Goal: Understand process/instructions: Learn about a topic

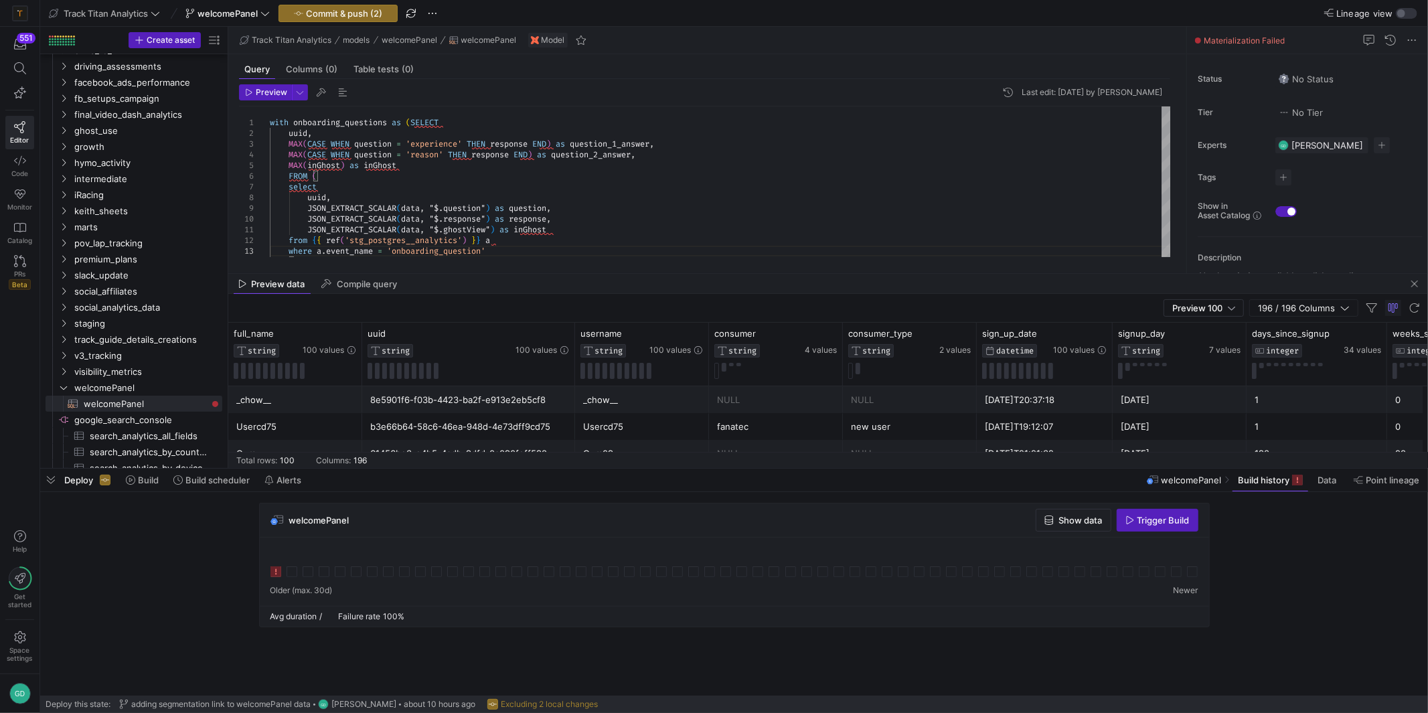
scroll to position [9, 307]
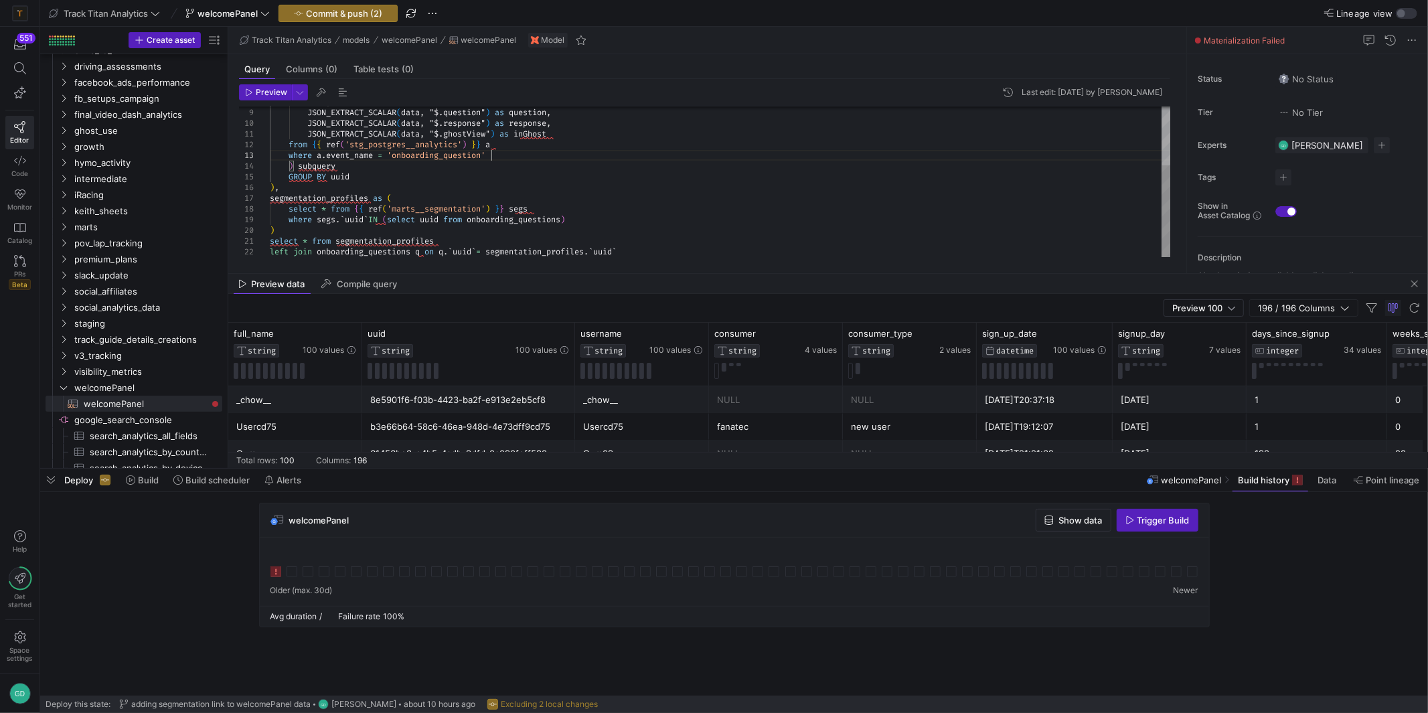
click at [554, 237] on div "uuid , JSON_EXTRACT_SCALAR ( data , "$.question" ) as question , JSON_EXTRACT_S…" at bounding box center [720, 134] width 901 height 246
click at [725, 236] on div "uuid , JSON_EXTRACT_SCALAR ( data , "$.question" ) as question , JSON_EXTRACT_S…" at bounding box center [720, 134] width 901 height 246
click at [740, 251] on div "uuid , JSON_EXTRACT_SCALAR ( data , "$.question" ) as question , JSON_EXTRACT_S…" at bounding box center [720, 134] width 901 height 246
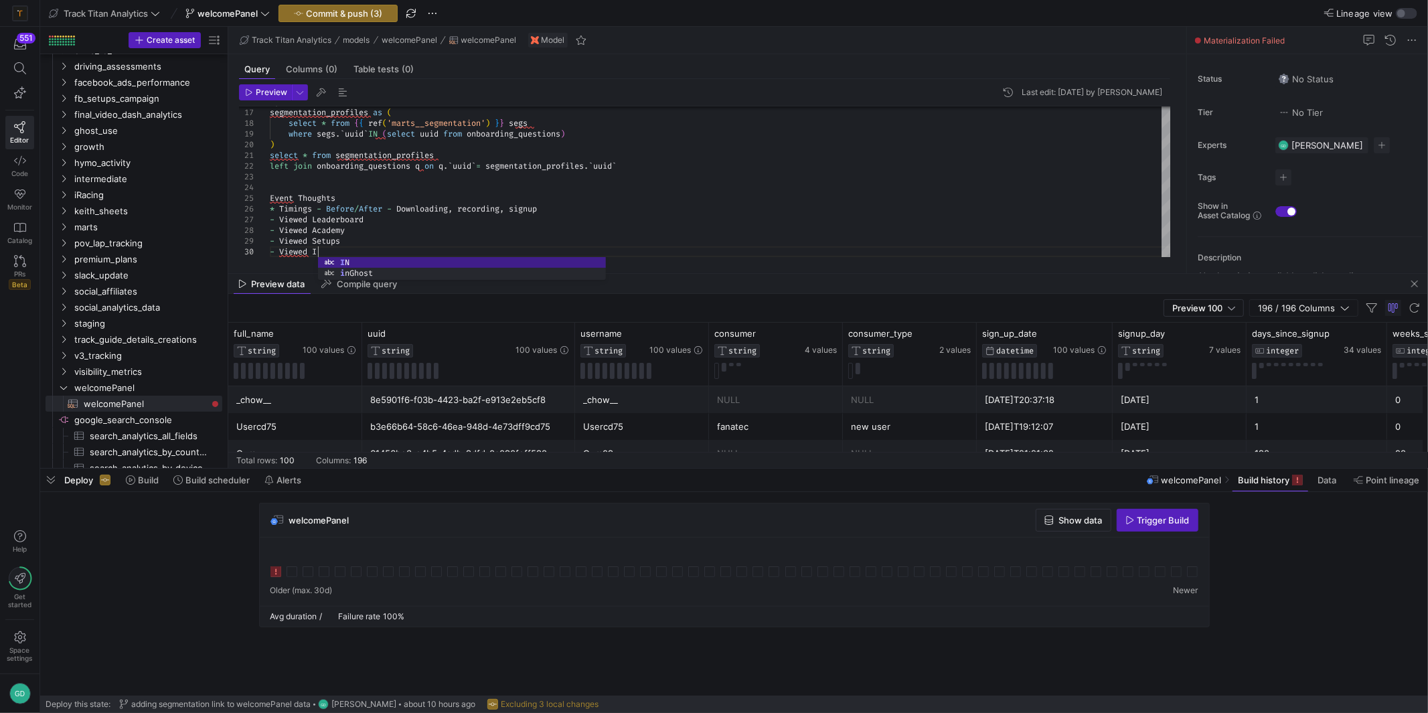
scroll to position [96, 52]
click at [436, 199] on div "segmentation_profiles as ( select * from { { ref ( 'marts__segmentation' ) } } …" at bounding box center [720, 91] width 901 height 332
click at [364, 248] on div "segmentation_profiles as ( select * from { { ref ( 'marts__segmentation' ) } } …" at bounding box center [720, 91] width 901 height 332
type textarea "select * from segmentation_profiles left join onboarding_questions q on q.`uuid…"
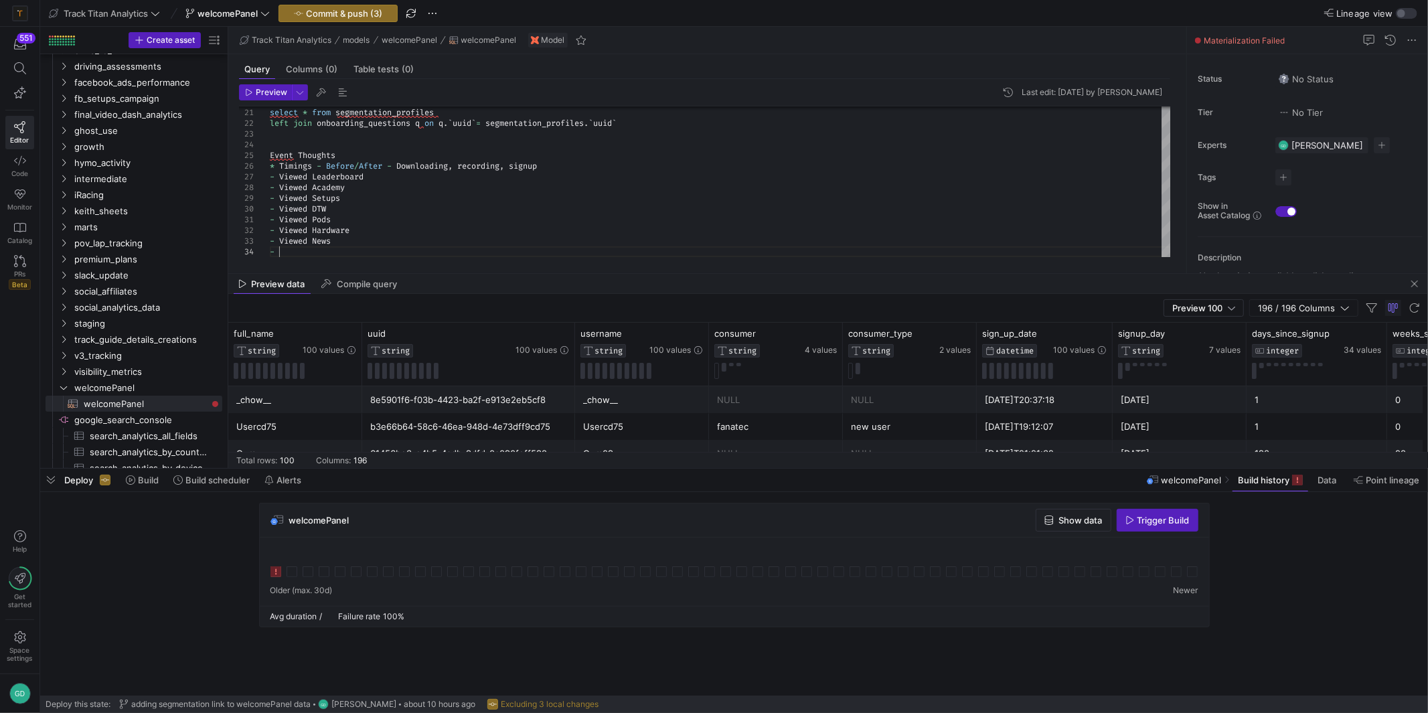
scroll to position [31, 7]
click at [383, 251] on div ") select * from segmentation_profiles left join onboarding_questions q on q . `…" at bounding box center [720, 69] width 901 height 375
click at [300, 252] on div "select * from segmentation_profiles left join onboarding_questions q on q . ` u…" at bounding box center [720, 64] width 901 height 386
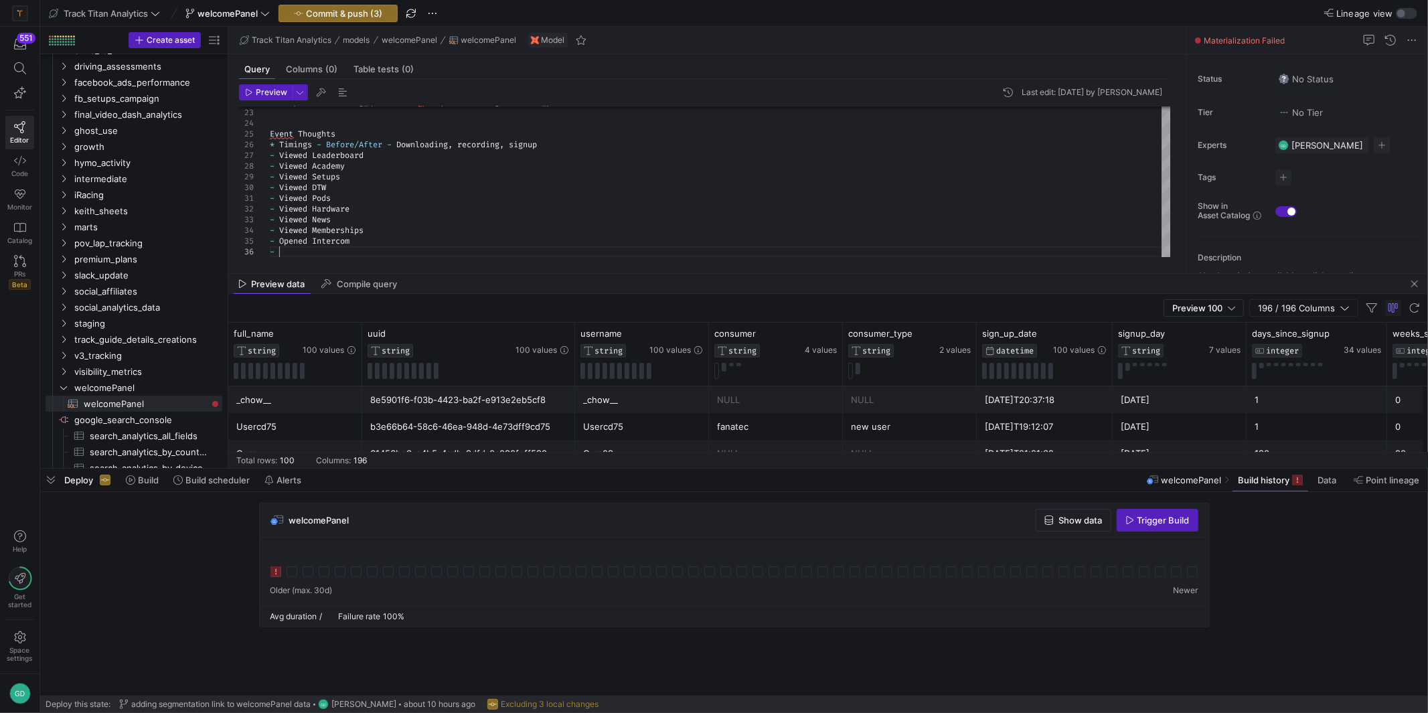
scroll to position [54, 7]
click at [368, 256] on div "left join onboarding_questions q on q . ` uuid ` = segmentation_profiles . ` uu…" at bounding box center [720, 59] width 901 height 396
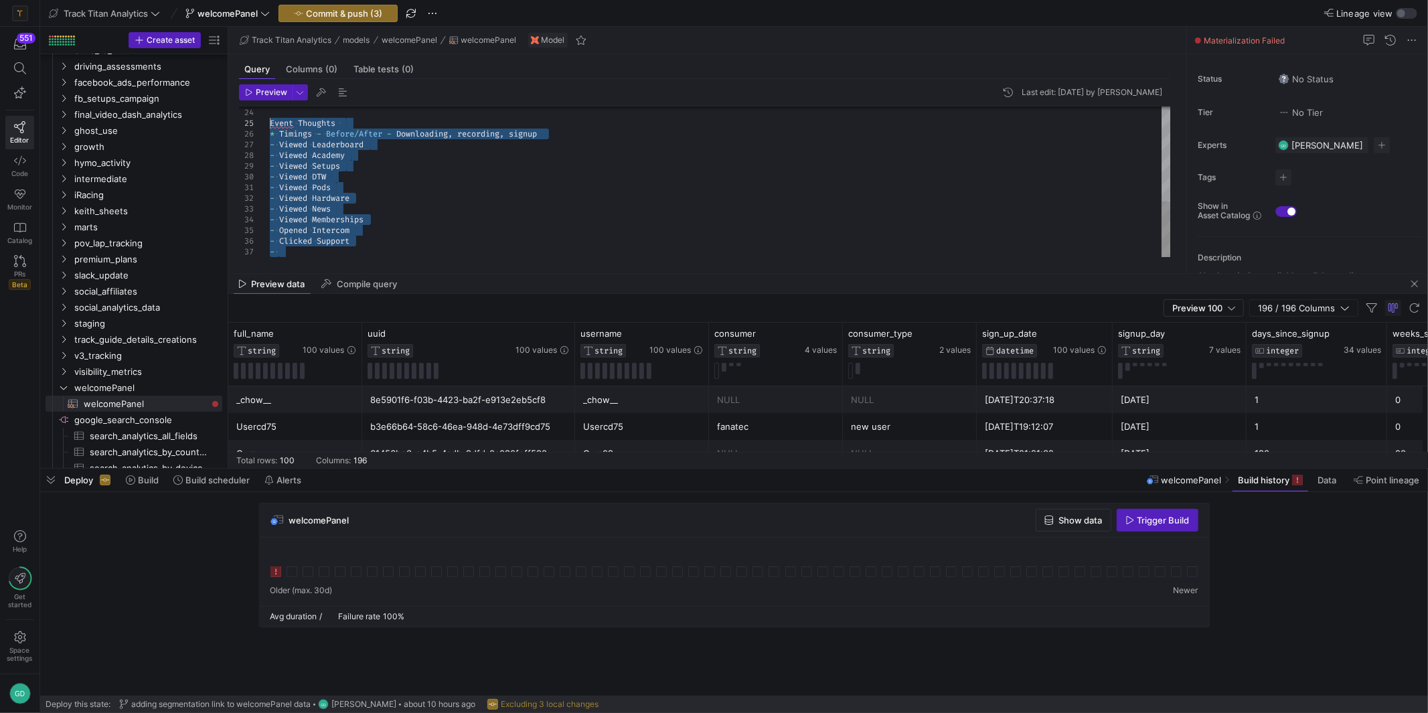
drag, startPoint x: 392, startPoint y: 248, endPoint x: 216, endPoint y: 128, distance: 213.0
click at [270, 128] on div "Event Thoughts * Timings - Before / After - Downloading , recording , signup - …" at bounding box center [720, 53] width 901 height 407
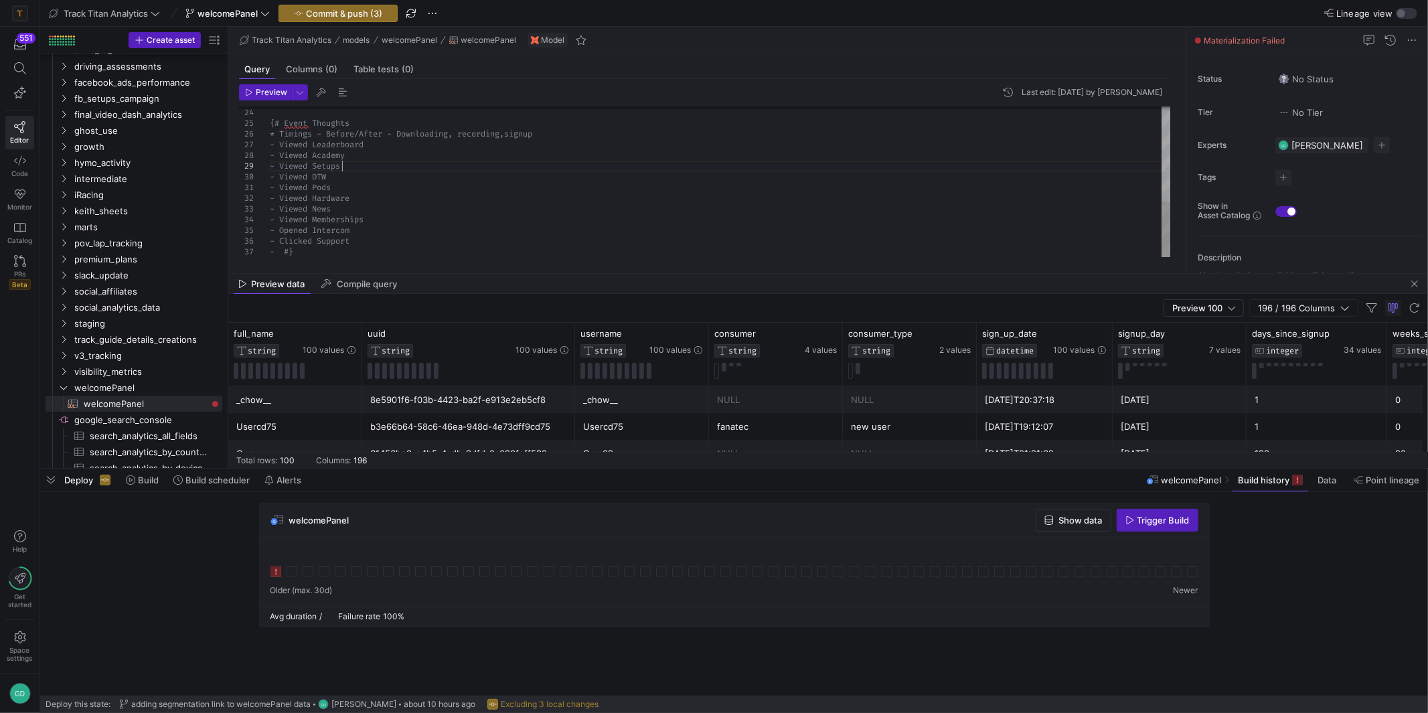
drag, startPoint x: 493, startPoint y: 167, endPoint x: 486, endPoint y: 195, distance: 29.1
click at [493, 167] on div "{# Event Thoughts * Timings - Before/After - Downloading, recording, signup - V…" at bounding box center [720, 53] width 901 height 407
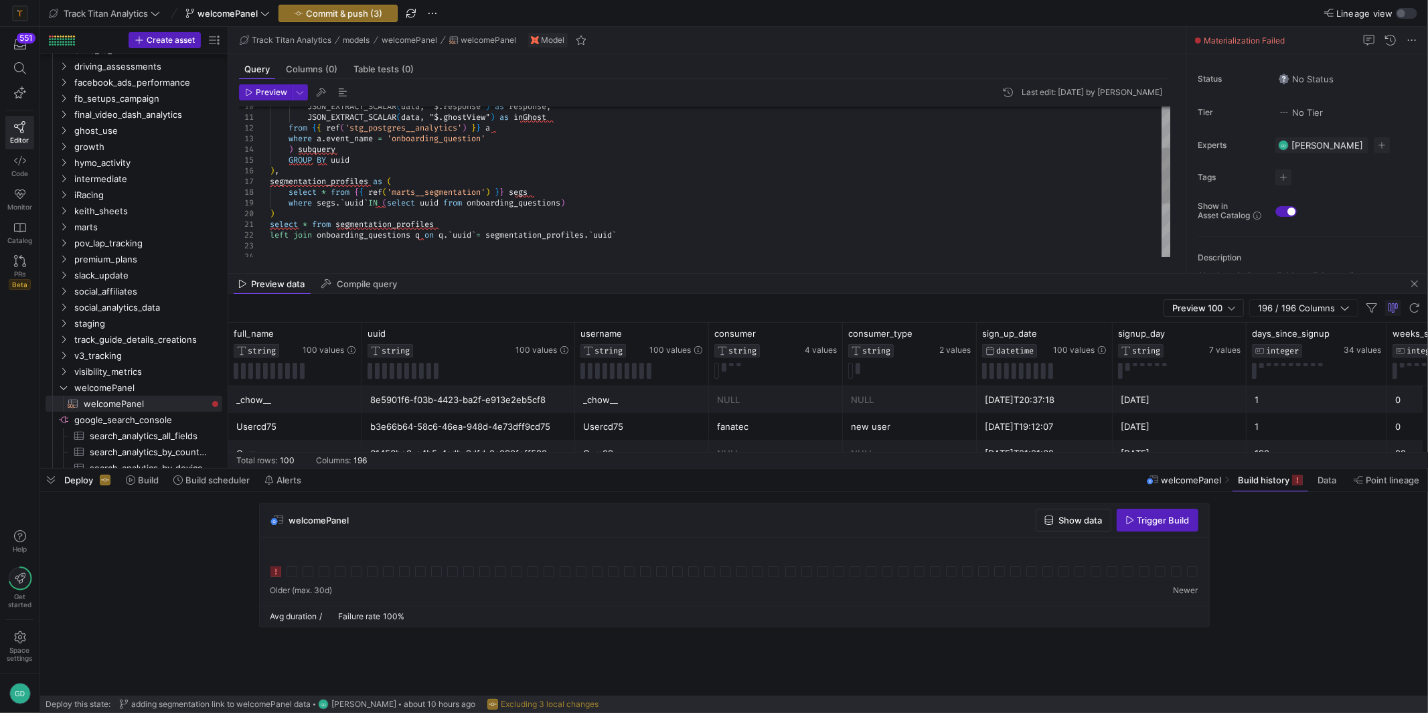
type textarea "JSON_EXTRACT_SCALAR(data, "$.ghostView") as inGhost from {{ ref('stg_postgres__…"
click at [403, 171] on div "where a . event_name = 'onboarding_question' ) subquery JSON_EXTRACT_SCALAR ( d…" at bounding box center [720, 197] width 901 height 407
